Goal: Task Accomplishment & Management: Manage account settings

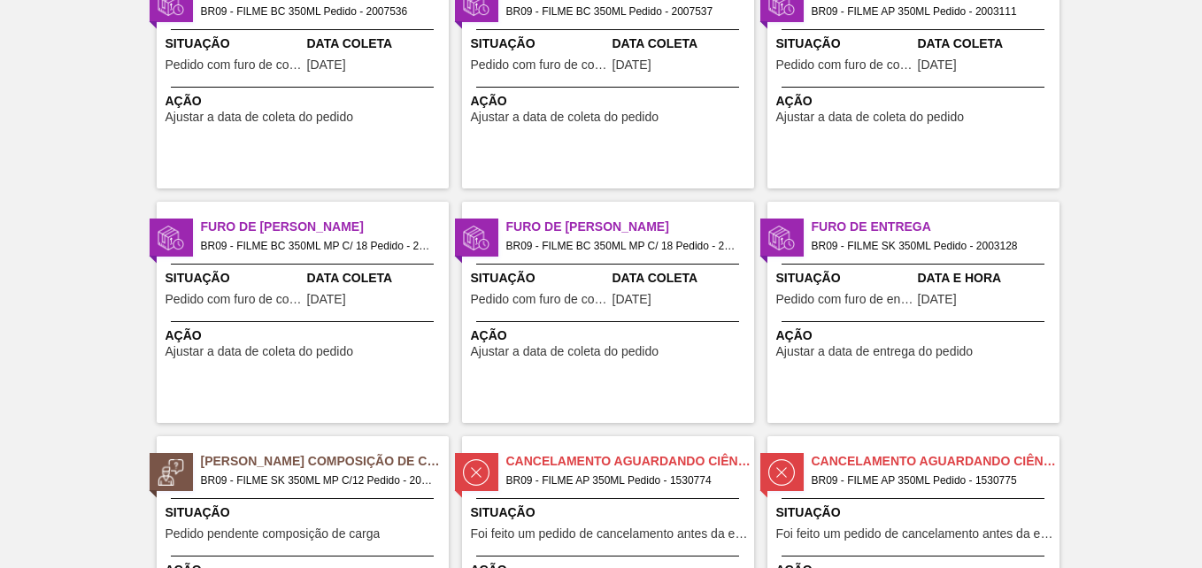
scroll to position [89, 0]
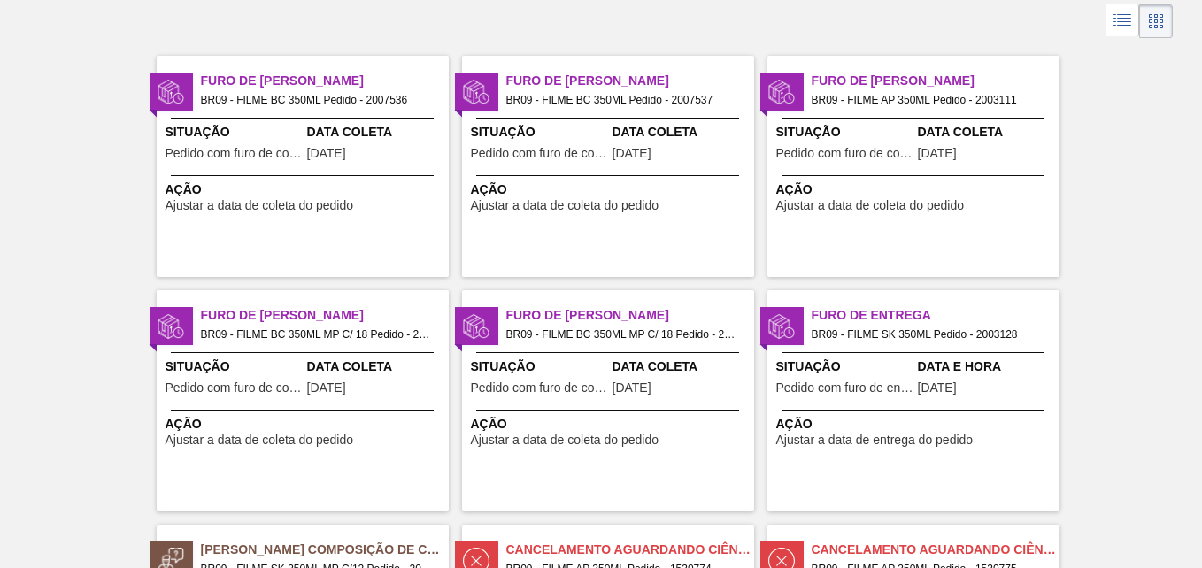
click at [603, 111] on div "Furo de Coleta BR09 - FILME BC 350ML Pedido - 2007537 Situação Pedido com furo …" at bounding box center [608, 166] width 292 height 221
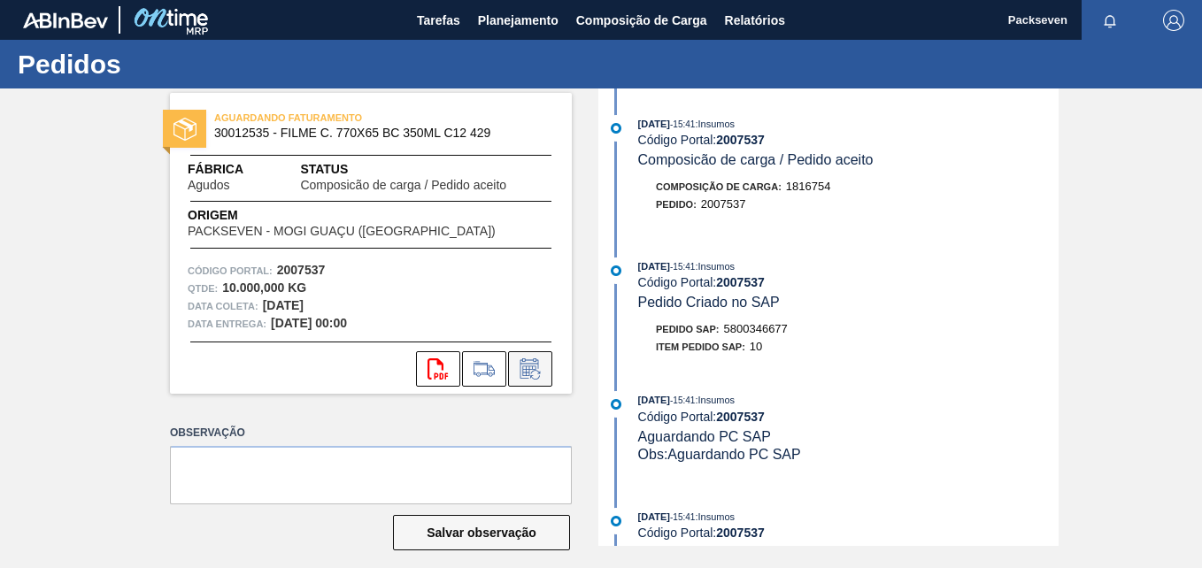
click at [530, 361] on icon at bounding box center [530, 368] width 28 height 21
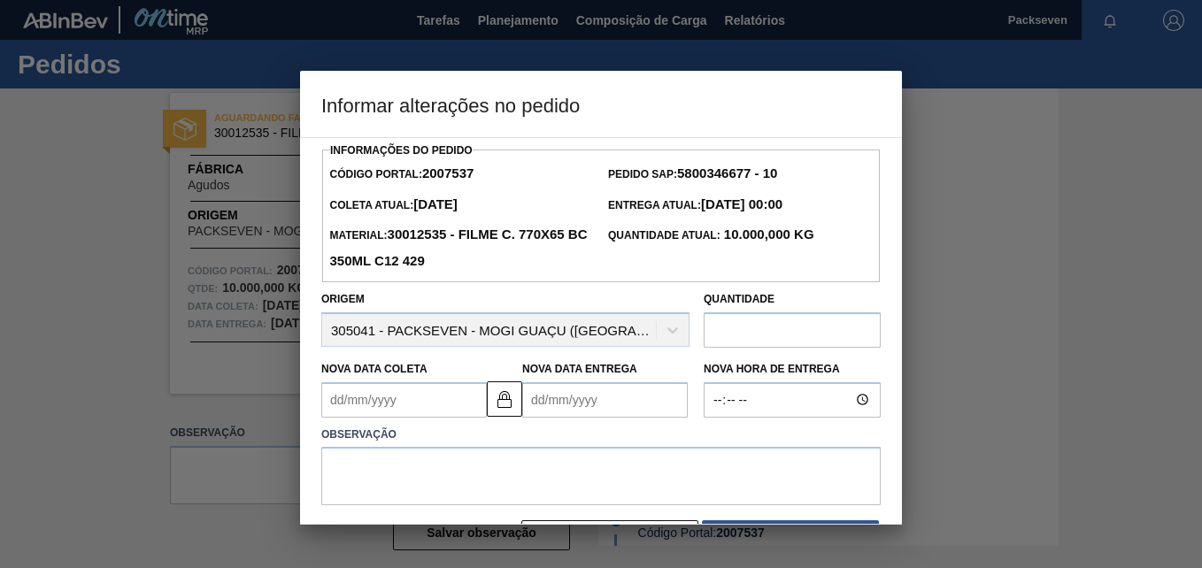
click at [539, 396] on Entrega2007537 "Nova Data Entrega" at bounding box center [605, 399] width 166 height 35
click at [655, 112] on h3 "Informar alterações no pedido" at bounding box center [601, 104] width 602 height 67
click at [920, 341] on div at bounding box center [601, 284] width 1202 height 568
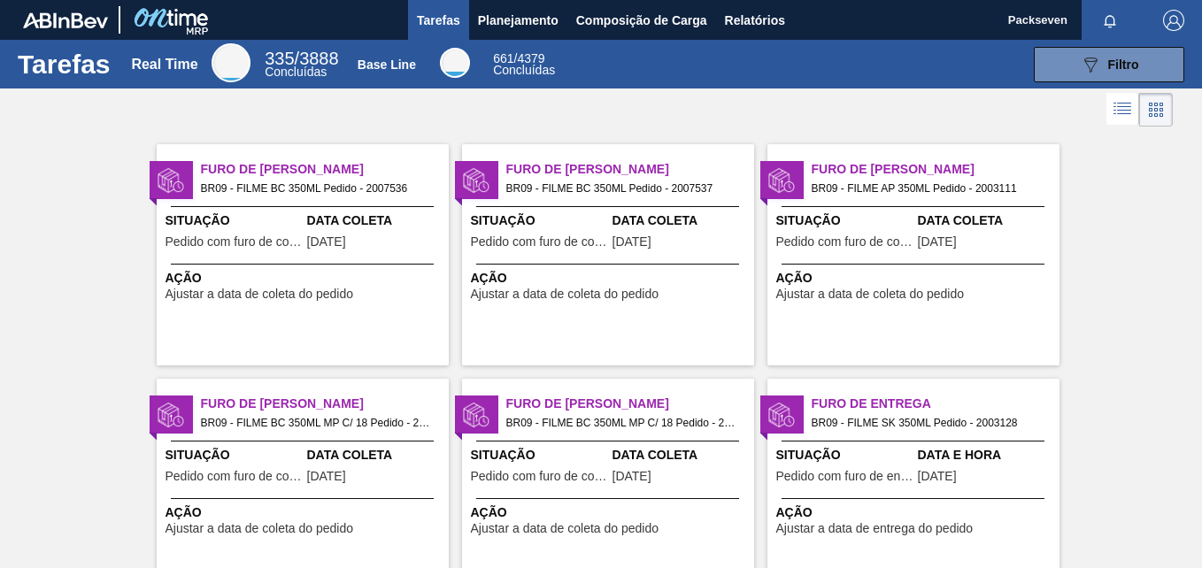
click at [346, 241] on span "[DATE]" at bounding box center [326, 241] width 39 height 13
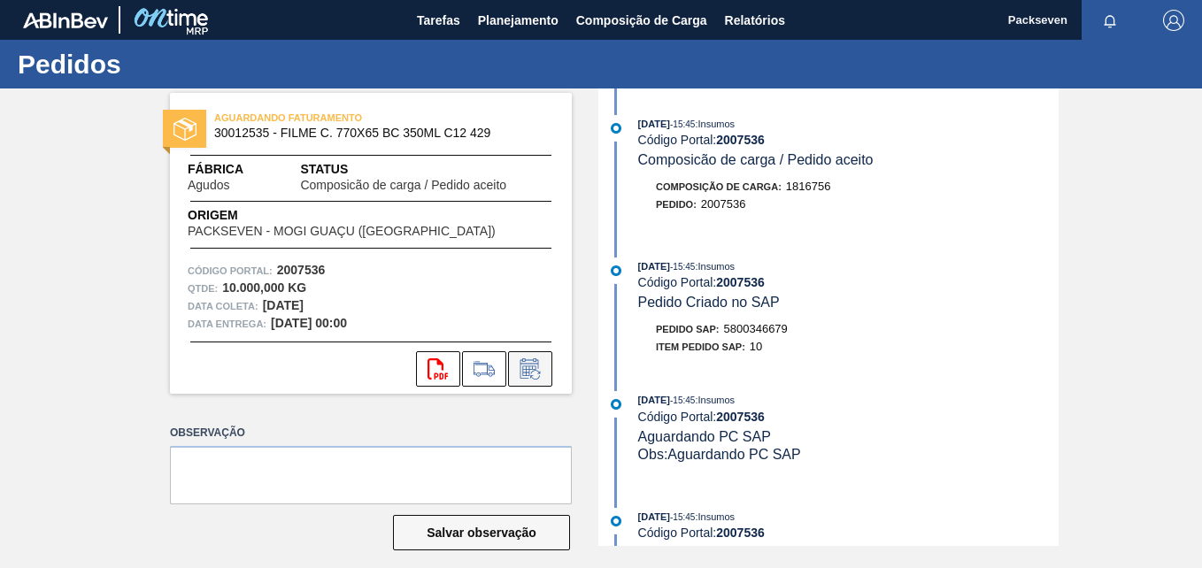
click at [533, 367] on icon at bounding box center [530, 368] width 28 height 21
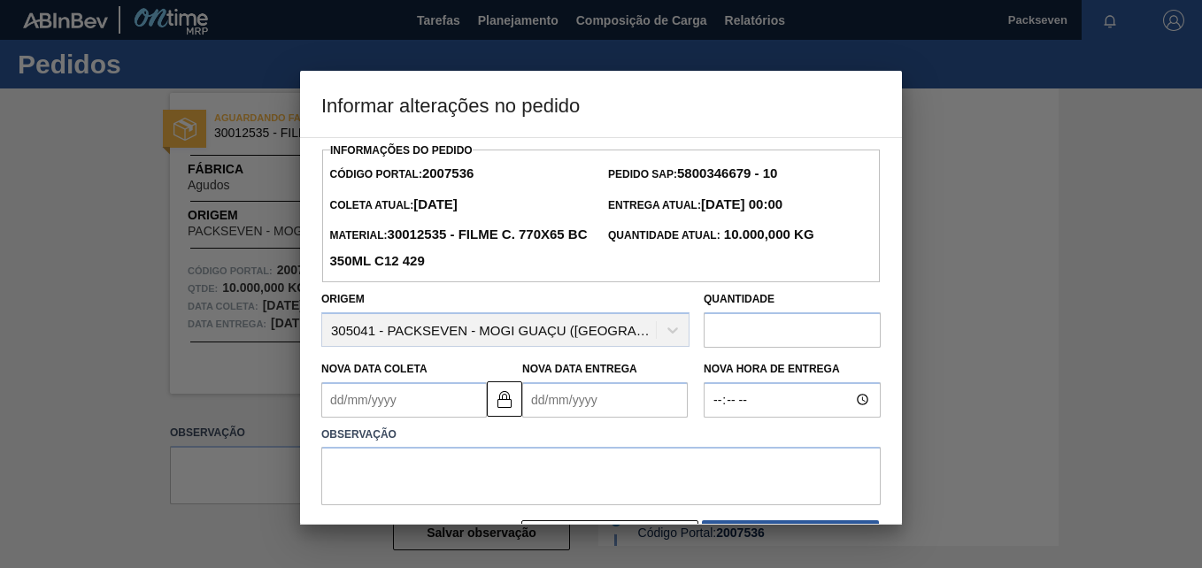
click at [540, 409] on Entrega2007536 "Nova Data Entrega" at bounding box center [605, 399] width 166 height 35
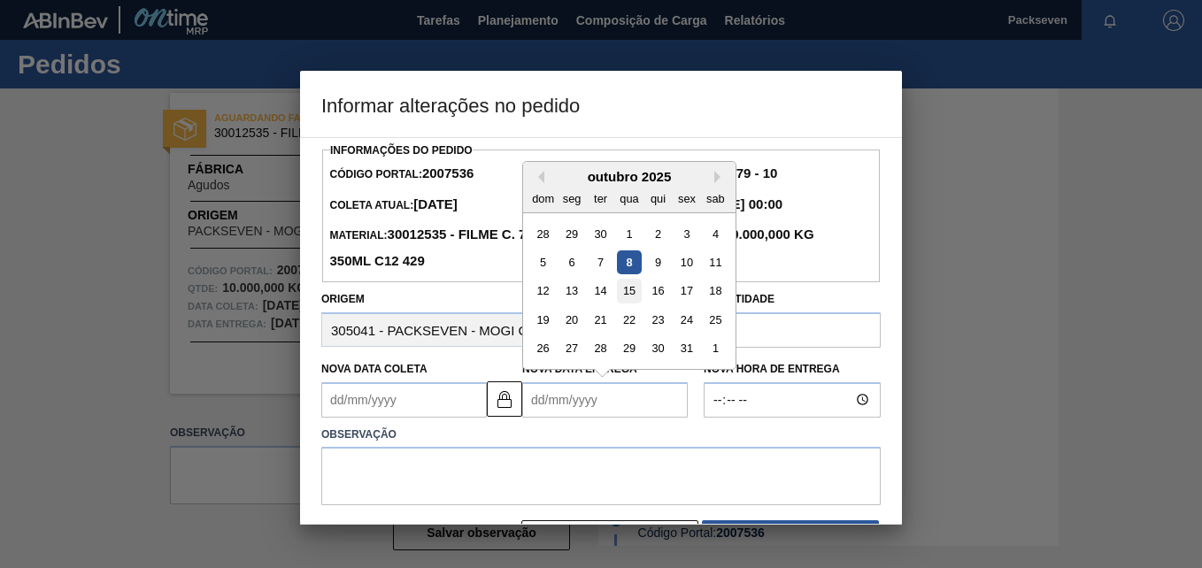
click at [630, 293] on div "15" at bounding box center [629, 291] width 24 height 24
type Coleta2007536 "[DATE]"
type Entrega2007536 "[DATE]"
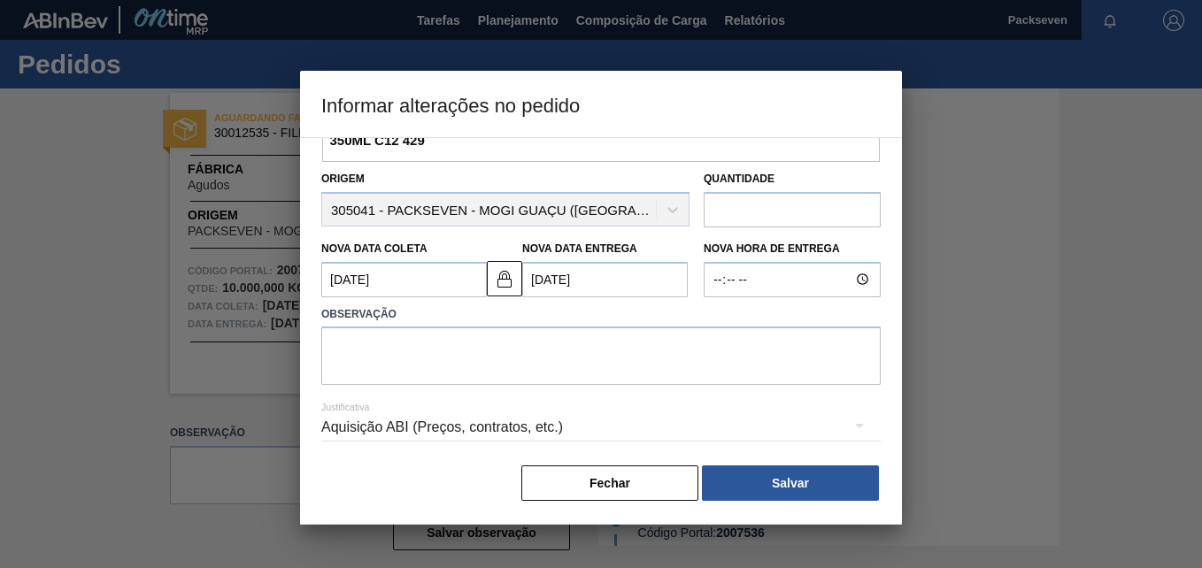
scroll to position [124, 0]
click at [509, 343] on textarea at bounding box center [600, 356] width 559 height 58
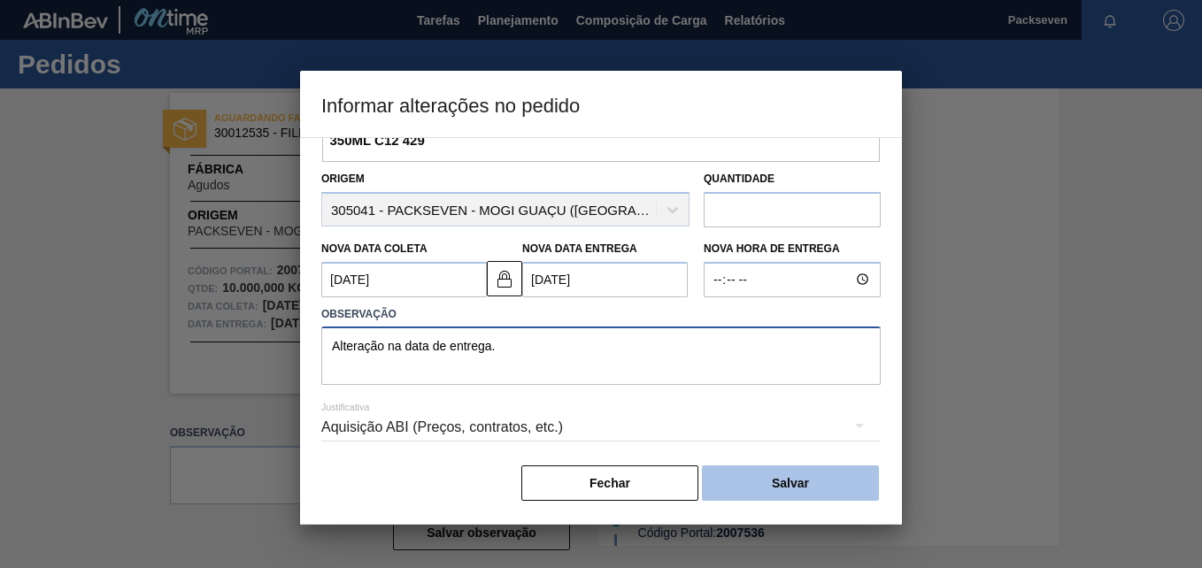
type textarea "Alteração na data de entrega."
click at [788, 481] on button "Salvar" at bounding box center [790, 483] width 177 height 35
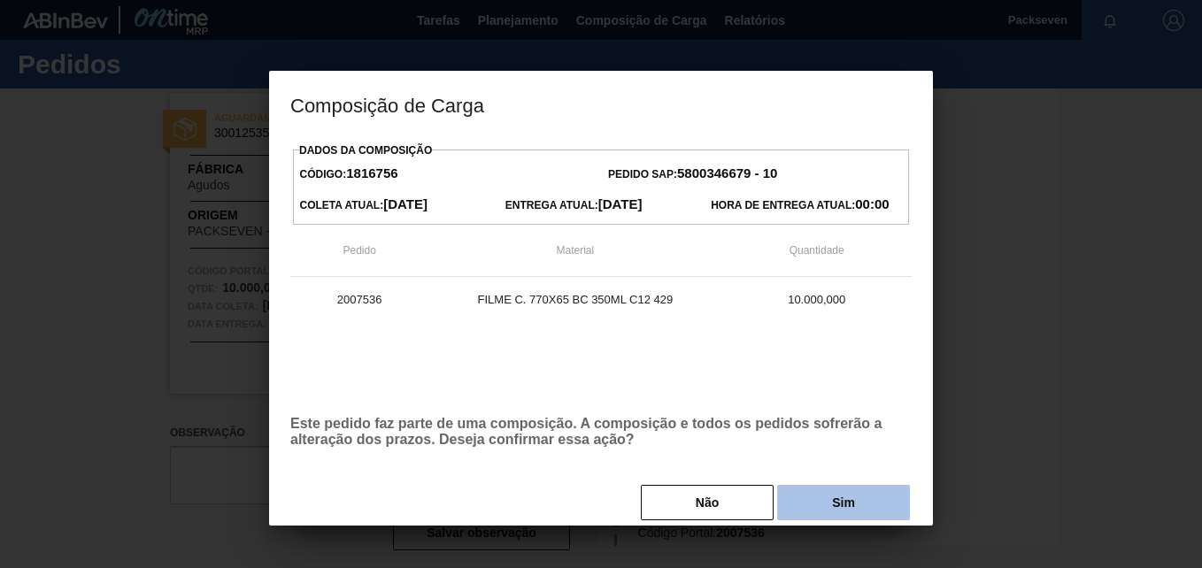
click at [858, 499] on button "Sim" at bounding box center [843, 502] width 133 height 35
